Goal: Navigation & Orientation: Find specific page/section

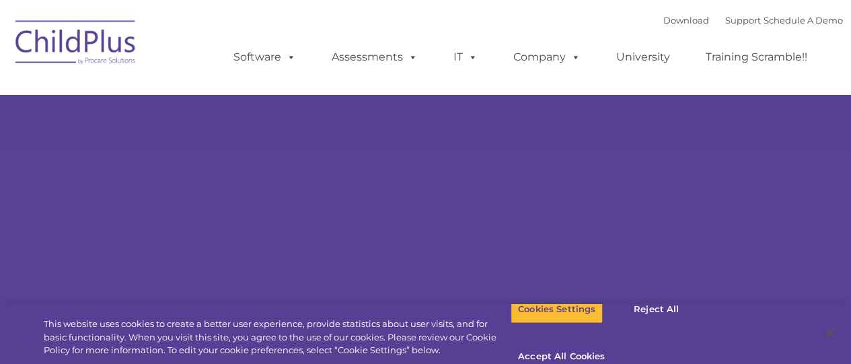
select select "MEDIUM"
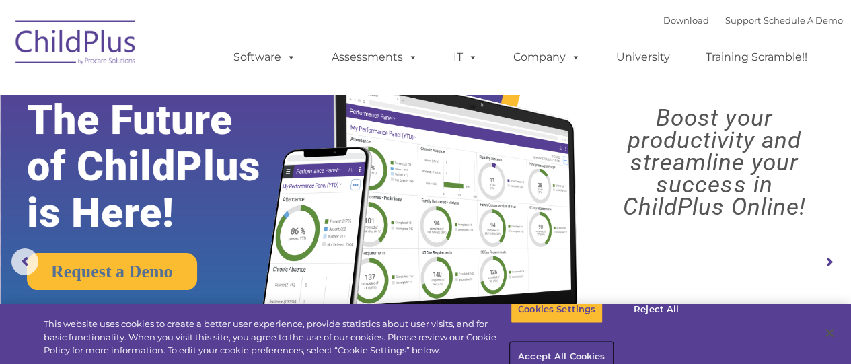
click at [612, 343] on button "Accept All Cookies" at bounding box center [562, 357] width 102 height 28
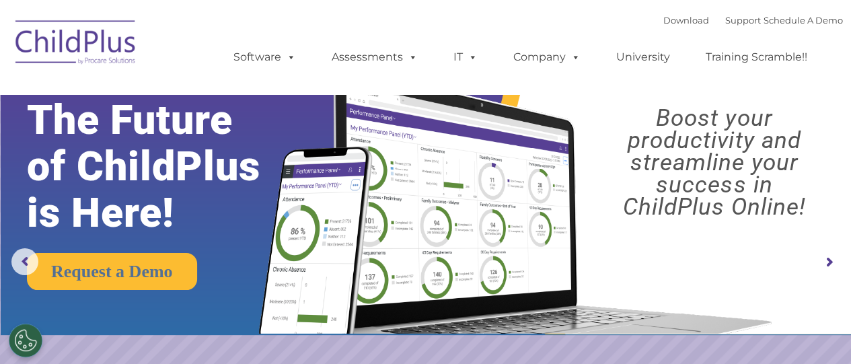
drag, startPoint x: 847, startPoint y: 28, endPoint x: 843, endPoint y: 98, distance: 70.1
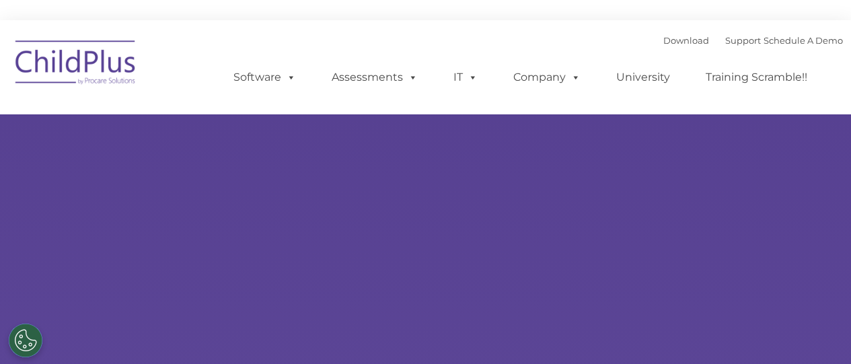
type input ""
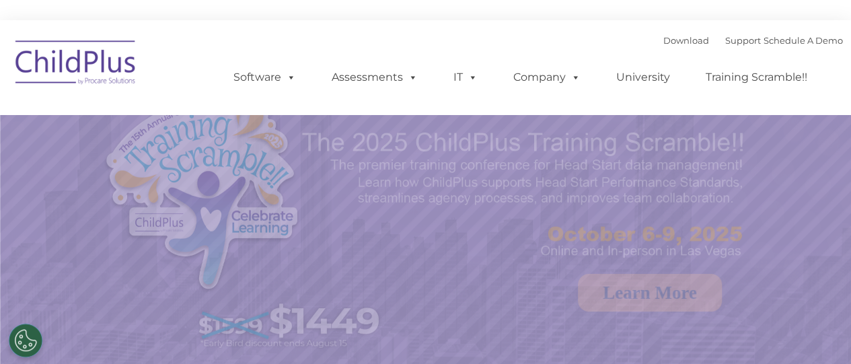
select select "MEDIUM"
